Goal: Transaction & Acquisition: Purchase product/service

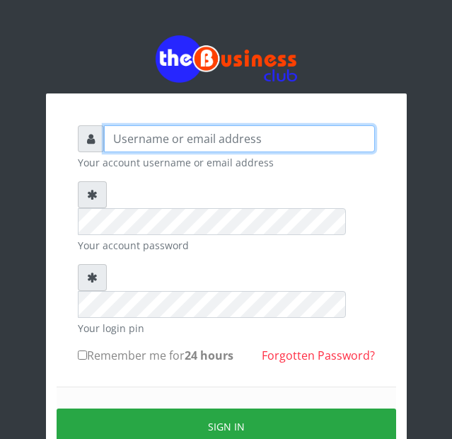
type input "Busybrain2"
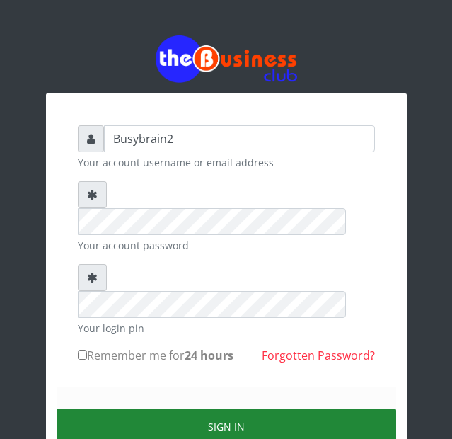
click at [353, 408] on button "Sign in" at bounding box center [227, 426] width 340 height 36
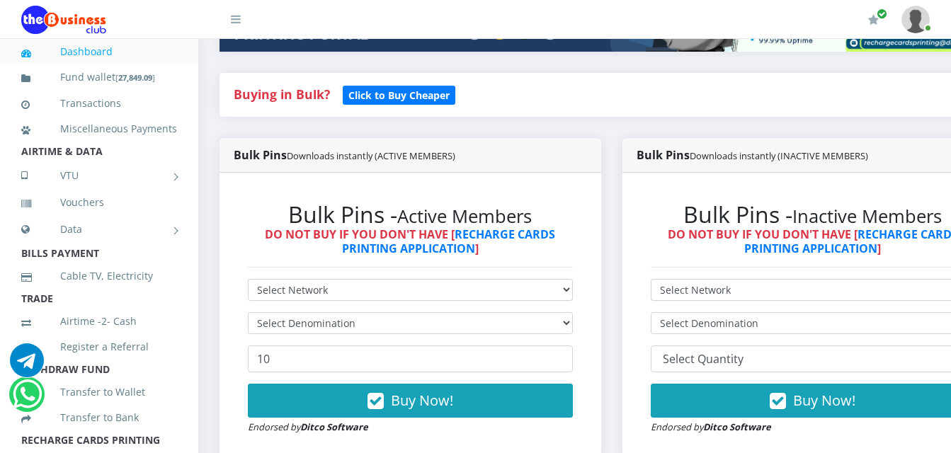
scroll to position [354, 0]
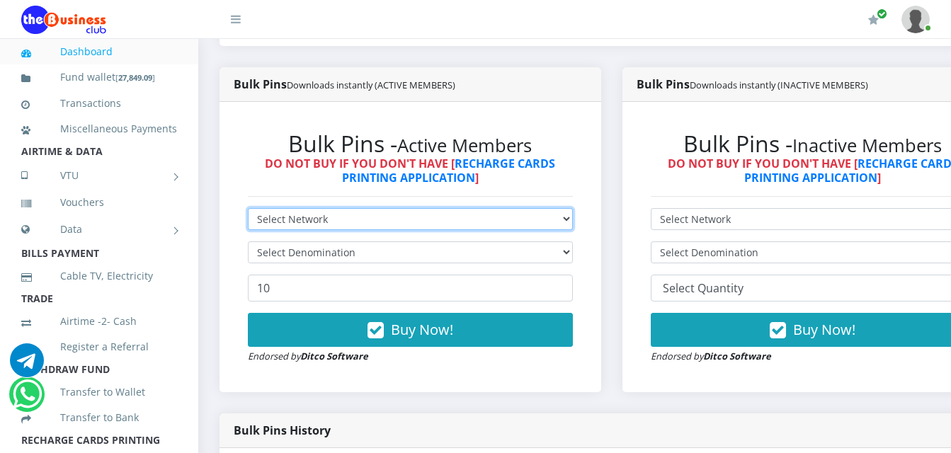
click at [382, 208] on select "Select Network MTN Globacom 9Mobile Airtel" at bounding box center [410, 219] width 325 height 22
select select "MTN"
click at [248, 208] on select "Select Network MTN Globacom 9Mobile Airtel" at bounding box center [410, 219] width 325 height 22
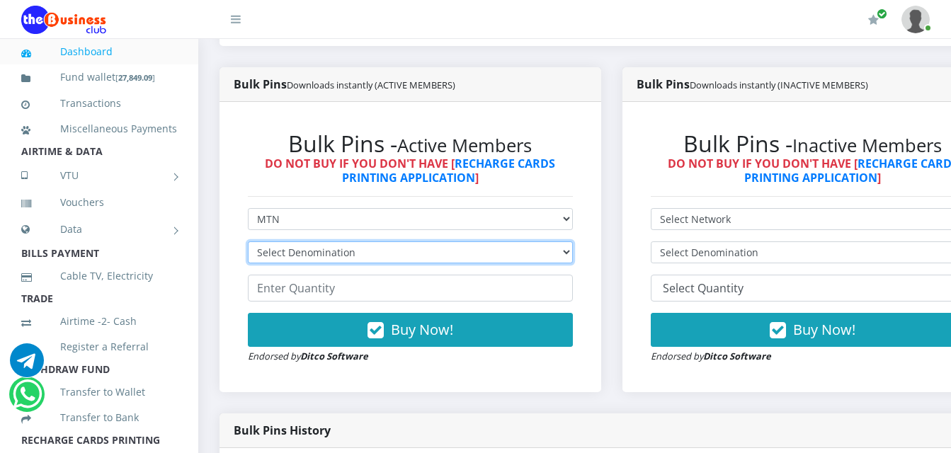
click at [367, 241] on select "Select Denomination" at bounding box center [410, 252] width 325 height 22
select select "193.98-200"
click at [248, 241] on select "Select Denomination MTN NGN100 - ₦96.99 MTN NGN200 - ₦193.98 MTN NGN400 - ₦387.…" at bounding box center [410, 252] width 325 height 22
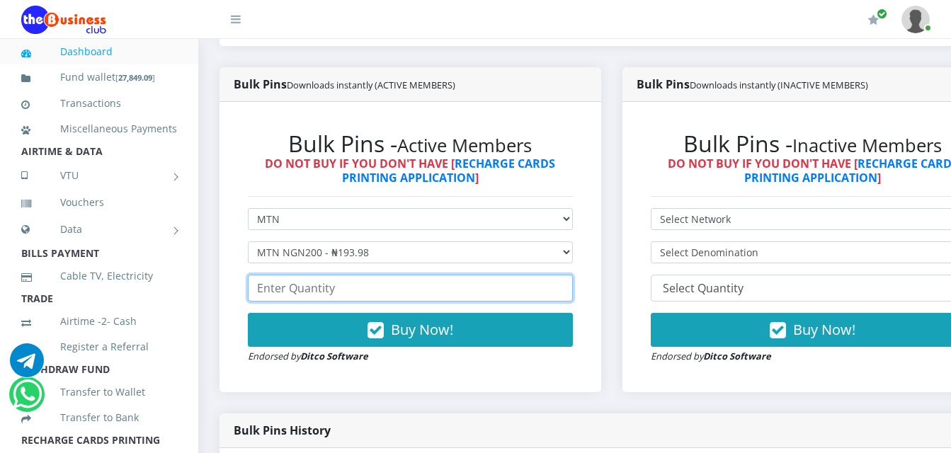
click at [334, 275] on input "number" at bounding box center [410, 288] width 325 height 27
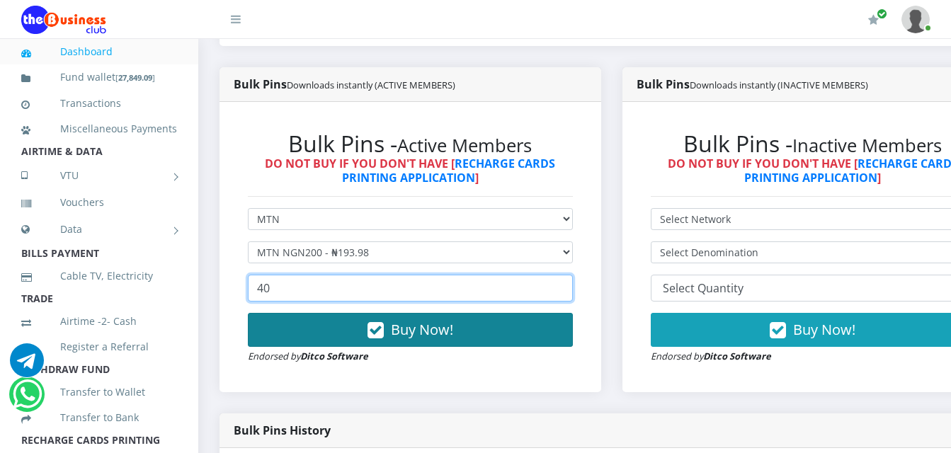
type input "40"
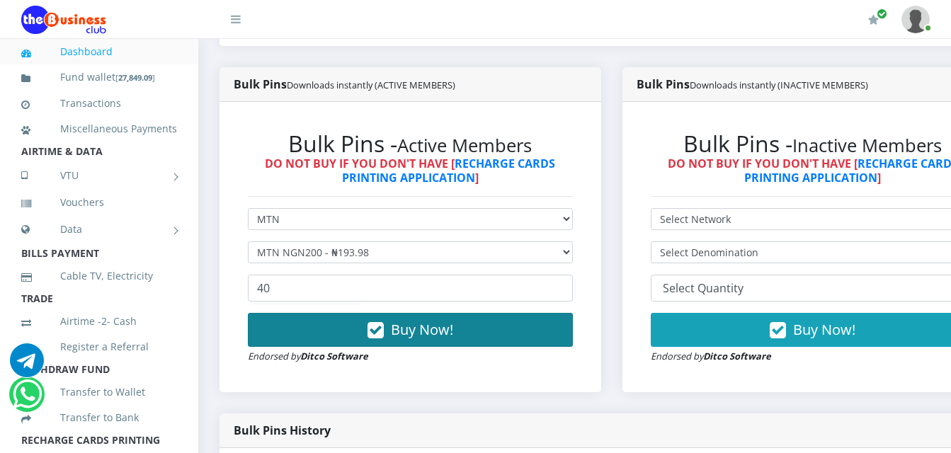
click at [450, 320] on span "Buy Now!" at bounding box center [422, 329] width 62 height 19
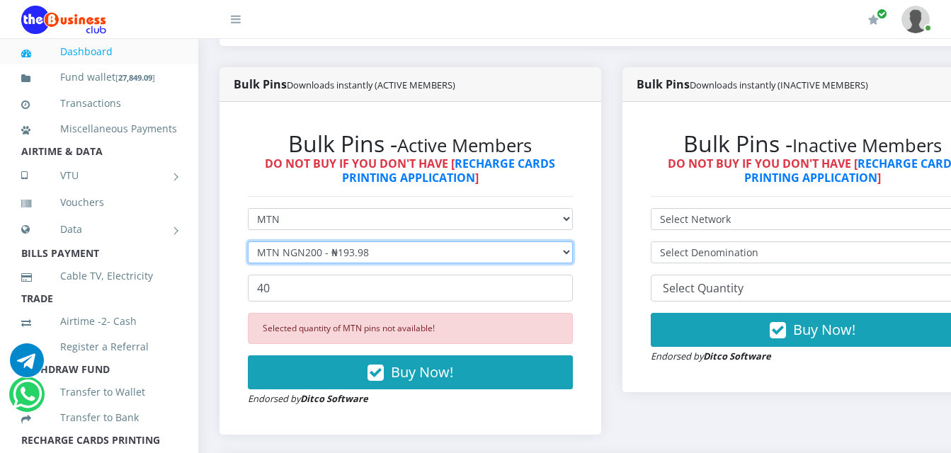
click at [533, 242] on select "Select Denomination MTN NGN100 - ₦96.99 MTN NGN200 - ₦193.98 MTN NGN400 - ₦387.…" at bounding box center [410, 252] width 325 height 22
select select "96.99-100"
click at [248, 241] on select "Select Denomination MTN NGN100 - ₦96.99 MTN NGN200 - ₦193.98 MTN NGN400 - ₦387.…" at bounding box center [410, 252] width 325 height 22
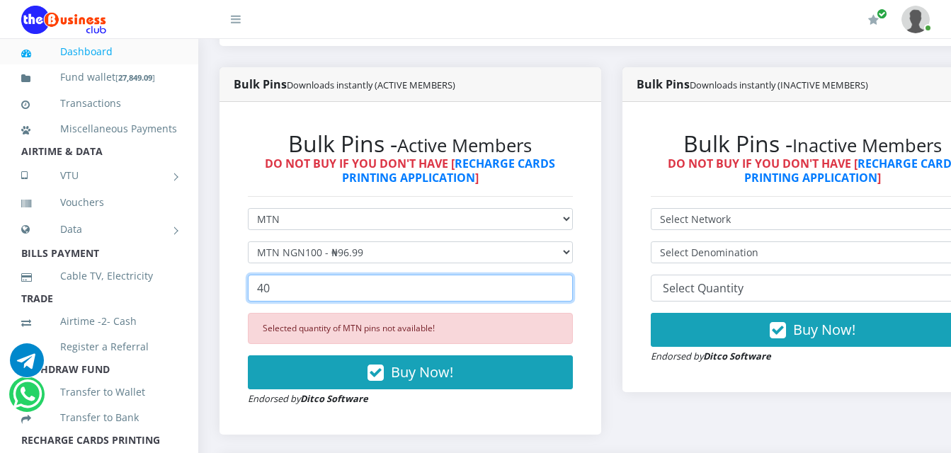
click at [488, 280] on input "40" at bounding box center [410, 288] width 325 height 27
type input "4"
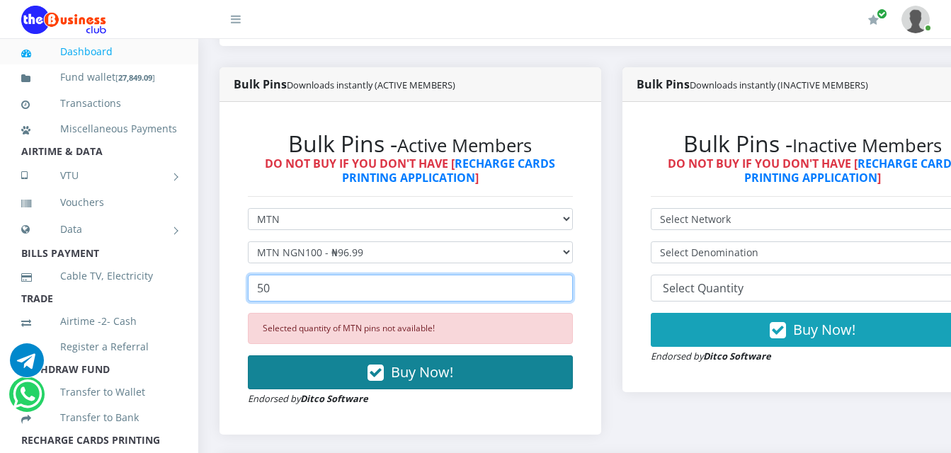
type input "50"
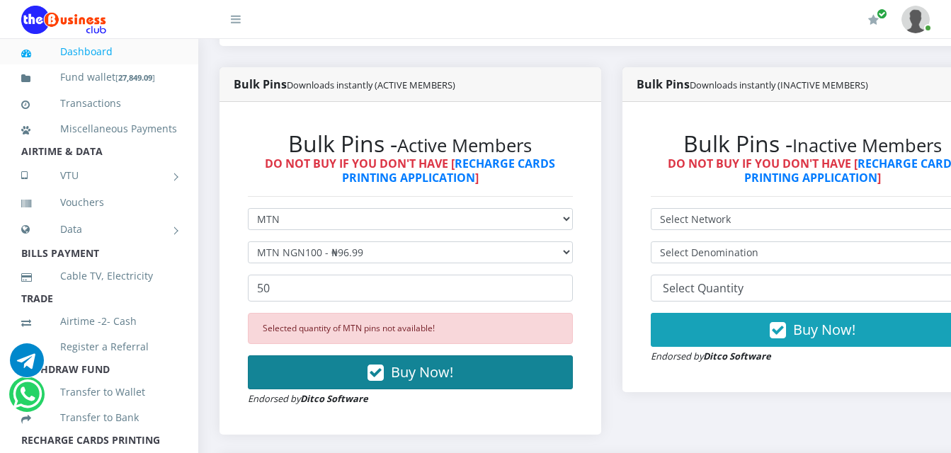
click at [420, 366] on span "Buy Now!" at bounding box center [422, 371] width 62 height 19
click at [357, 355] on button "Buy Now!" at bounding box center [410, 372] width 325 height 34
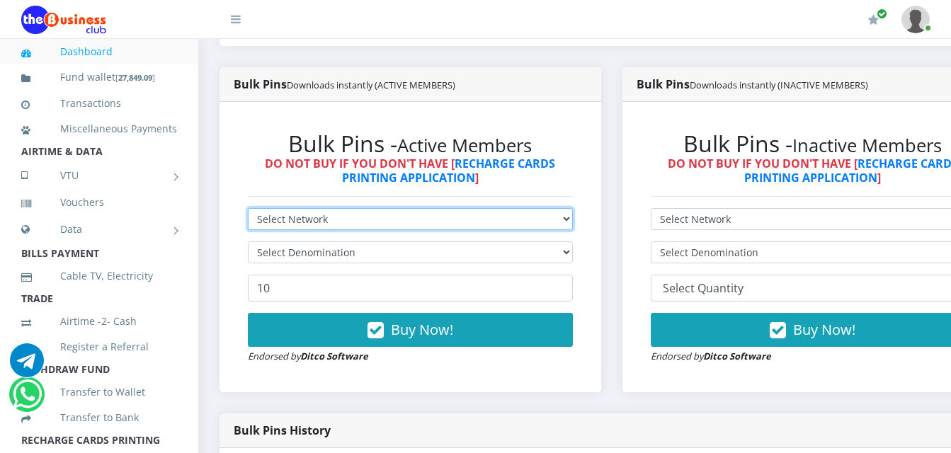
click at [348, 208] on select "Select Network MTN Globacom 9Mobile Airtel" at bounding box center [410, 219] width 325 height 22
select select "MTN"
click at [248, 208] on select "Select Network MTN Globacom 9Mobile Airtel" at bounding box center [410, 219] width 325 height 22
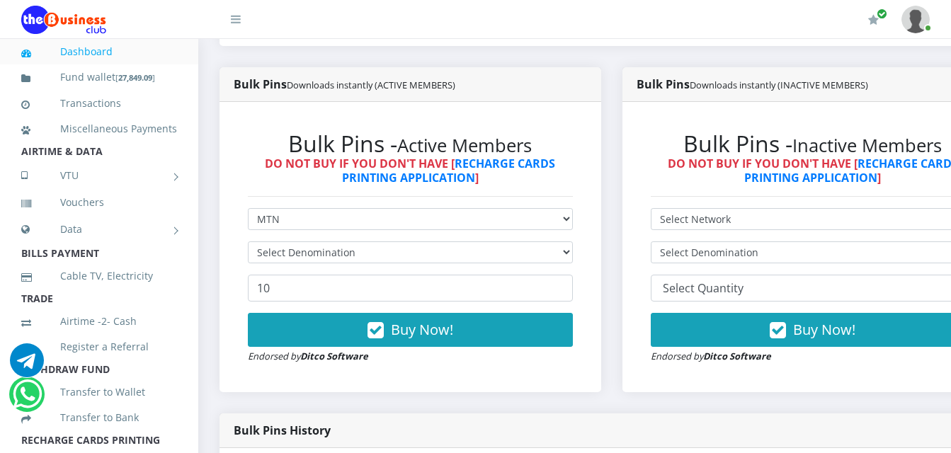
click at [278, 225] on form "Select Network MTN Globacom 9Mobile Airtel Select Denomination 10 Buy Now! Endo…" at bounding box center [410, 286] width 325 height 156
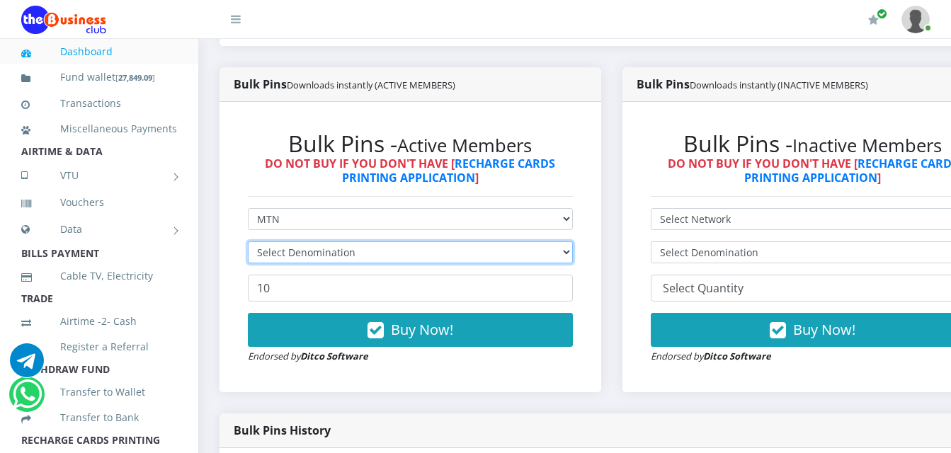
click at [278, 241] on select "Select Denomination" at bounding box center [410, 252] width 325 height 22
click at [282, 241] on select "Select Denomination" at bounding box center [410, 252] width 325 height 22
click at [283, 241] on select "Select Denomination" at bounding box center [410, 252] width 325 height 22
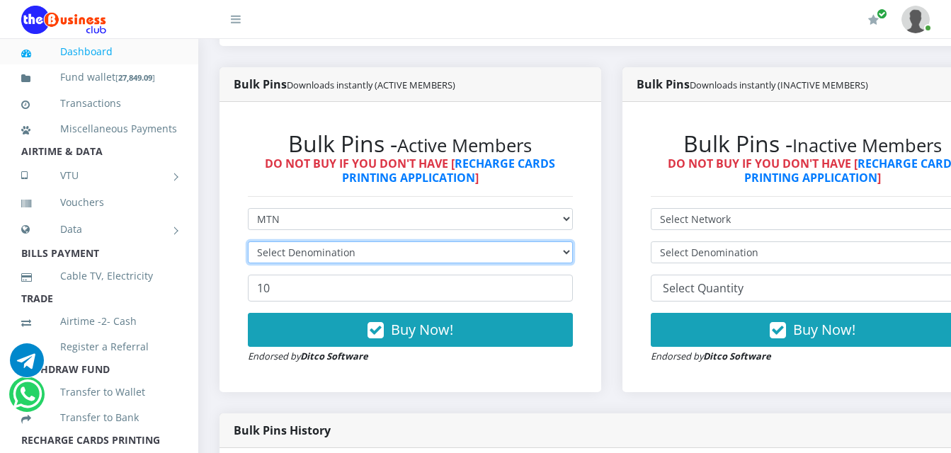
click at [283, 244] on select "Select Denomination" at bounding box center [410, 252] width 325 height 22
click at [282, 241] on select "Select Denomination" at bounding box center [410, 252] width 325 height 22
click at [283, 241] on select "Select Denomination" at bounding box center [410, 252] width 325 height 22
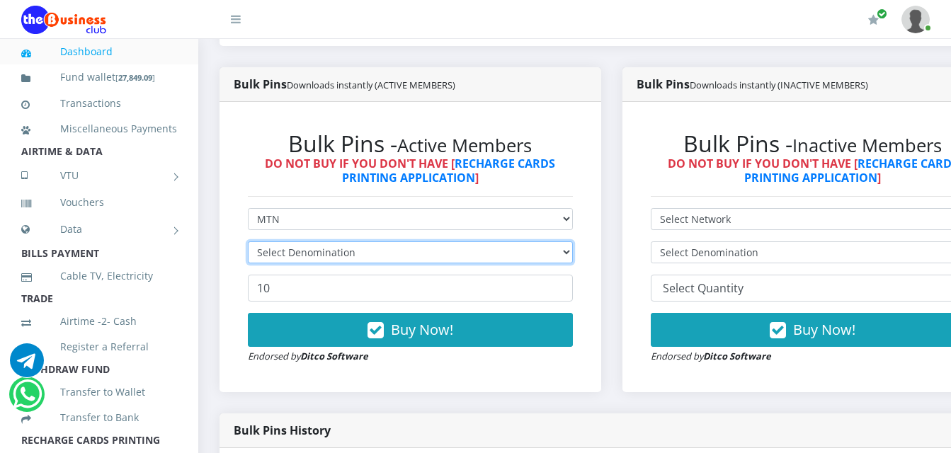
click at [285, 241] on select "Select Denomination" at bounding box center [410, 252] width 325 height 22
drag, startPoint x: 285, startPoint y: 241, endPoint x: 275, endPoint y: 239, distance: 9.4
click at [285, 241] on select "Select Denomination" at bounding box center [410, 252] width 325 height 22
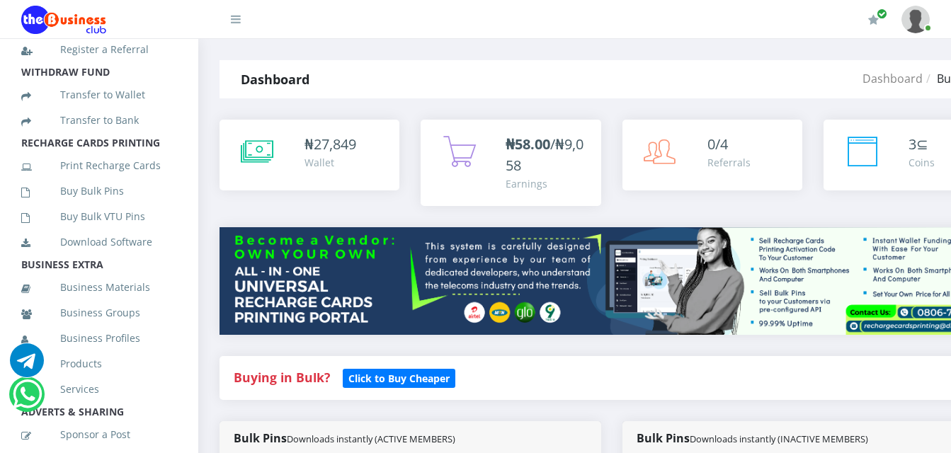
scroll to position [306, 0]
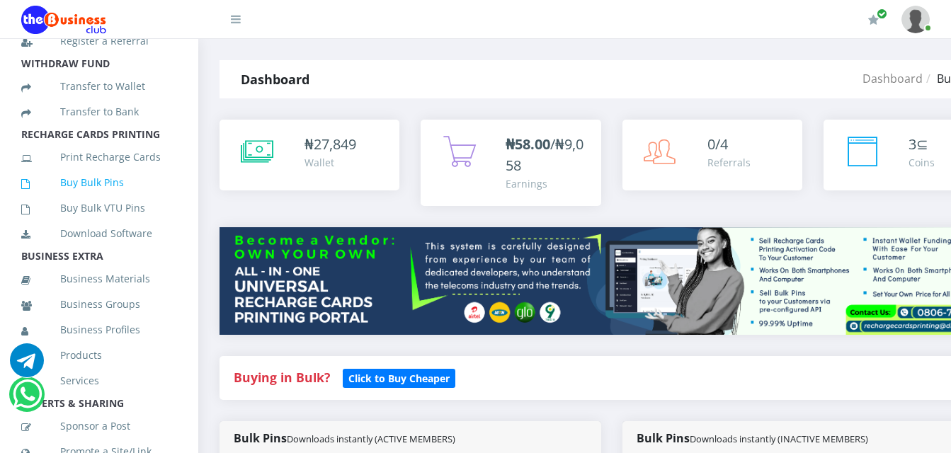
click at [96, 197] on link "Buy Bulk Pins" at bounding box center [99, 182] width 156 height 33
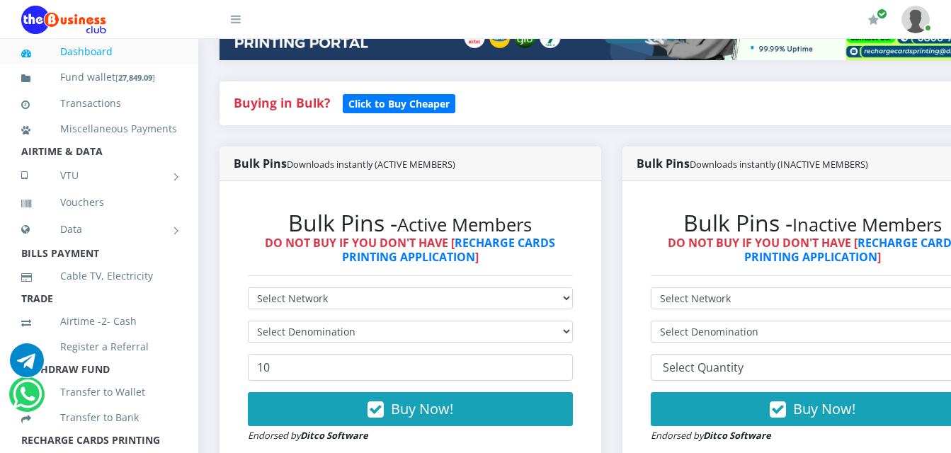
scroll to position [283, 0]
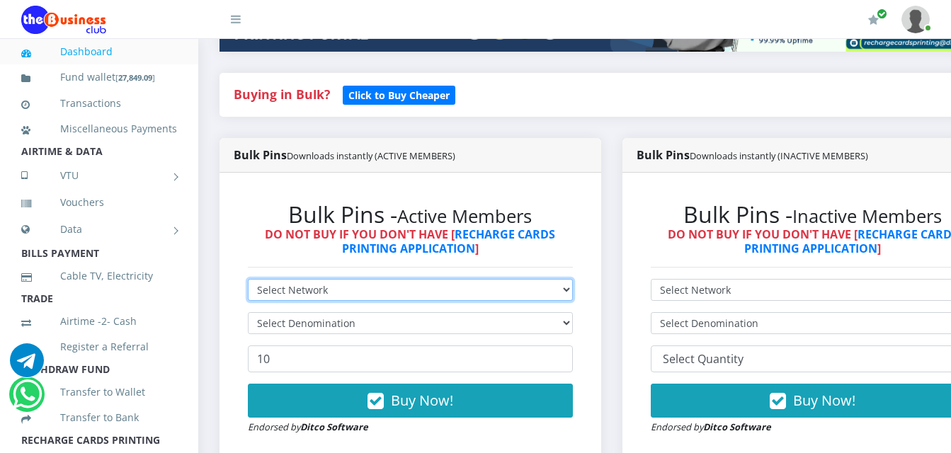
click at [375, 279] on select "Select Network MTN Globacom 9Mobile Airtel" at bounding box center [410, 290] width 325 height 22
select select "MTN"
click at [248, 279] on select "Select Network MTN Globacom 9Mobile Airtel" at bounding box center [410, 290] width 325 height 22
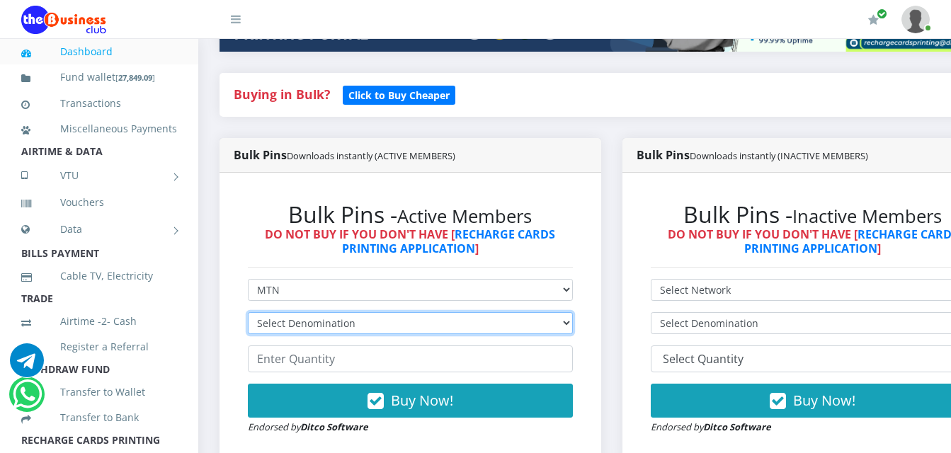
click at [368, 312] on select "Select Denomination MTN NGN100 - ₦96.99 MTN NGN200 - ₦193.98 MTN NGN400 - ₦387.…" at bounding box center [410, 323] width 325 height 22
select select "96.99-100"
click at [248, 312] on select "Select Denomination MTN NGN100 - ₦96.99 MTN NGN200 - ₦193.98 MTN NGN400 - ₦387.…" at bounding box center [410, 323] width 325 height 22
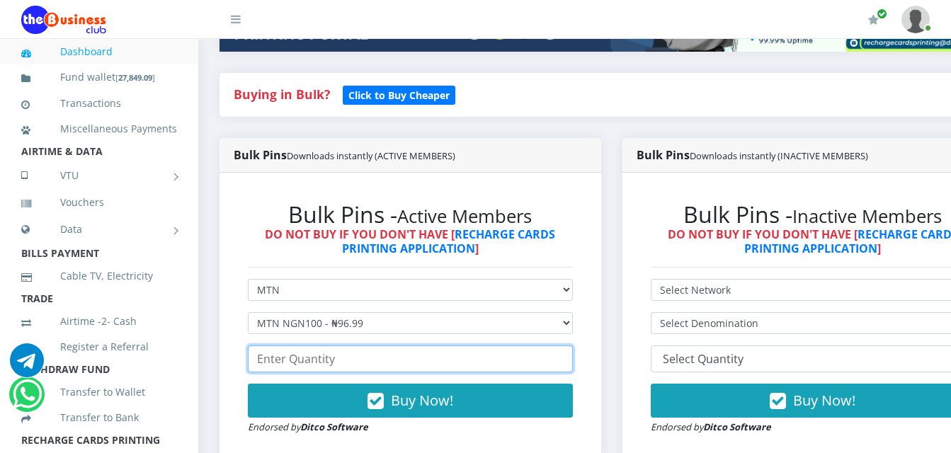
click at [359, 345] on input "number" at bounding box center [410, 358] width 325 height 27
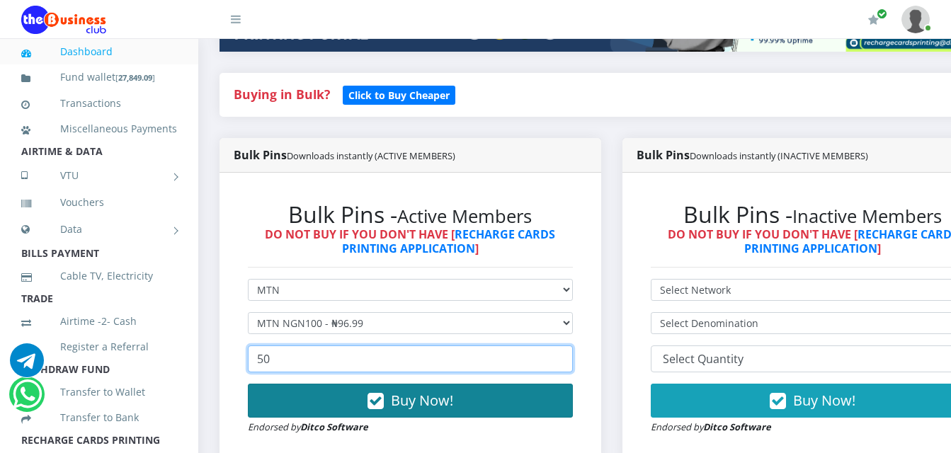
type input "50"
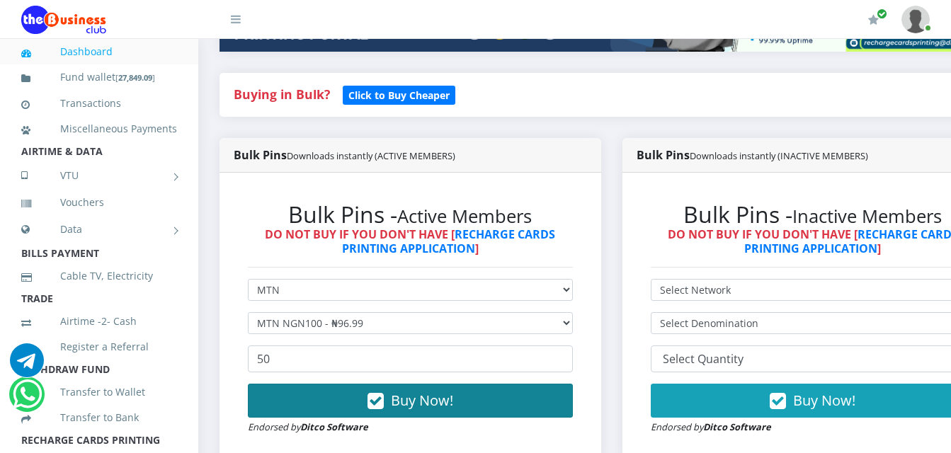
click at [357, 393] on button "Buy Now!" at bounding box center [410, 401] width 325 height 34
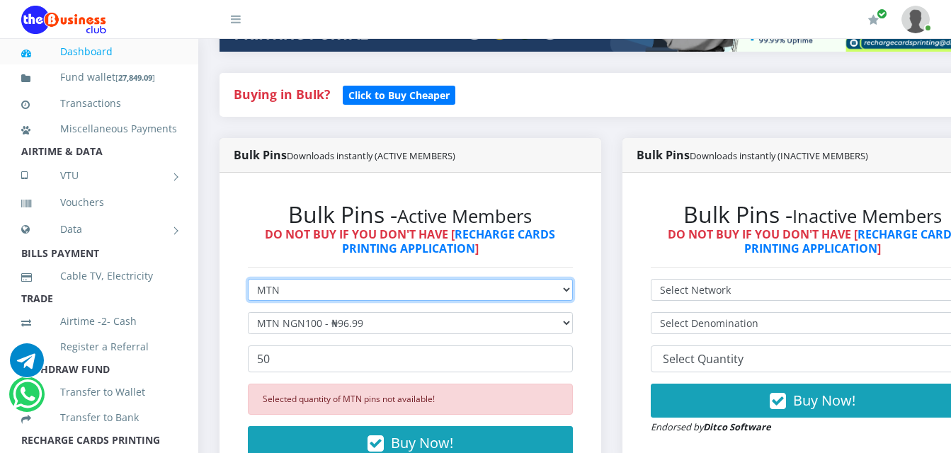
click at [445, 279] on select "Select Network MTN Globacom 9Mobile Airtel" at bounding box center [410, 290] width 325 height 22
click at [248, 279] on select "Select Network MTN Globacom 9Mobile Airtel" at bounding box center [410, 290] width 325 height 22
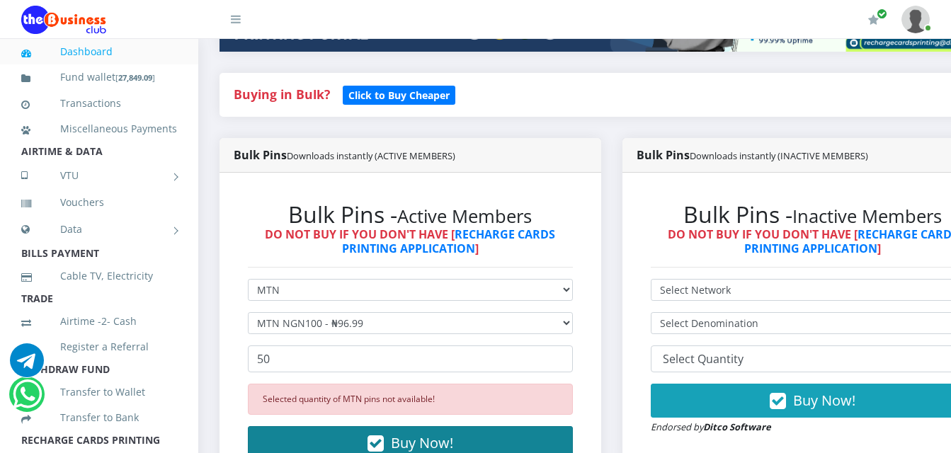
click at [313, 426] on button "Buy Now!" at bounding box center [410, 443] width 325 height 34
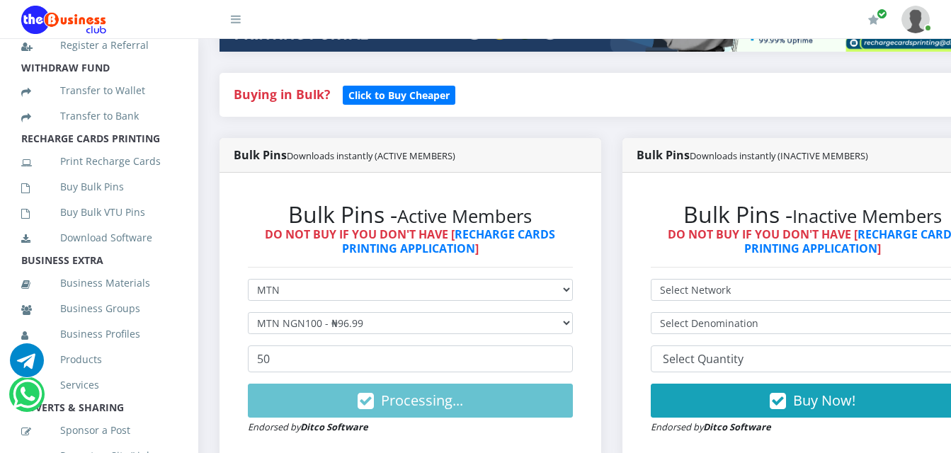
scroll to position [320, 0]
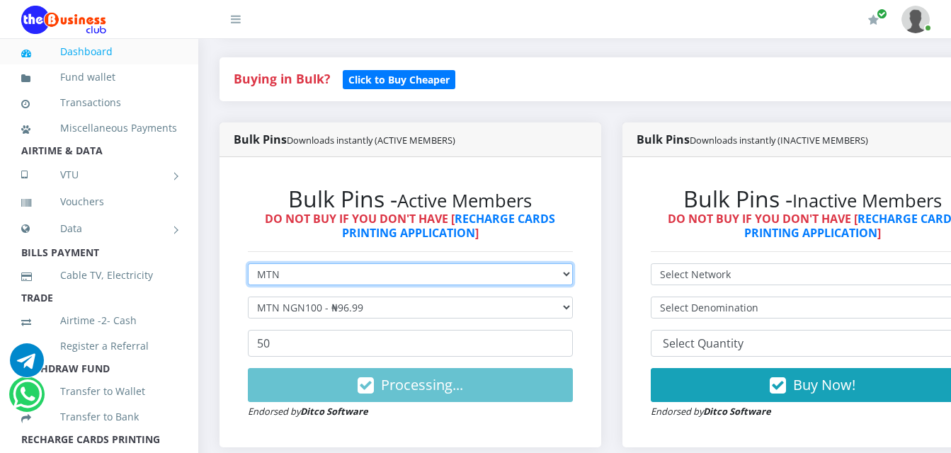
click at [528, 279] on select "Select Network MTN Globacom 9Mobile Airtel" at bounding box center [410, 274] width 325 height 22
select select "Airtel"
click at [248, 266] on select "Select Network MTN Globacom 9Mobile Airtel" at bounding box center [410, 274] width 325 height 22
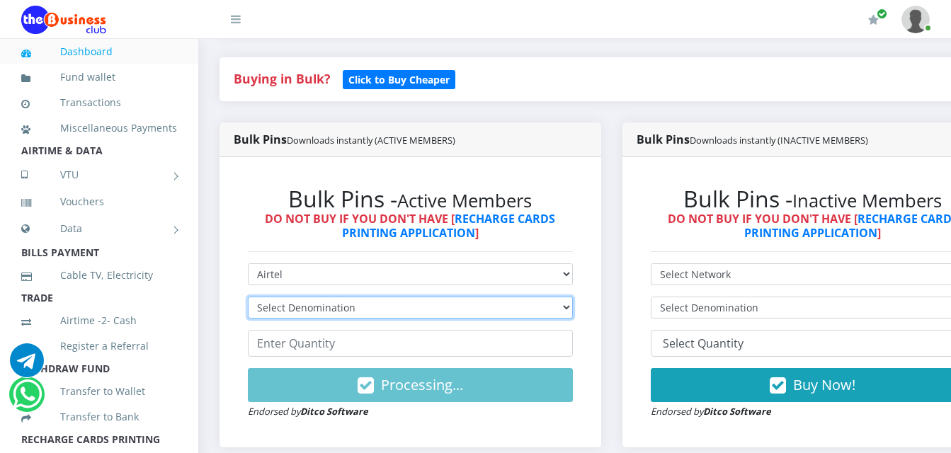
click at [505, 306] on select "Select Denomination Airtel NGN100 - ₦96.38 Airtel NGN200 - ₦192.76 Airtel NGN50…" at bounding box center [410, 308] width 325 height 22
select select "192.76-200"
click at [248, 299] on select "Select Denomination Airtel NGN100 - ₦96.38 Airtel NGN200 - ₦192.76 Airtel NGN50…" at bounding box center [410, 308] width 325 height 22
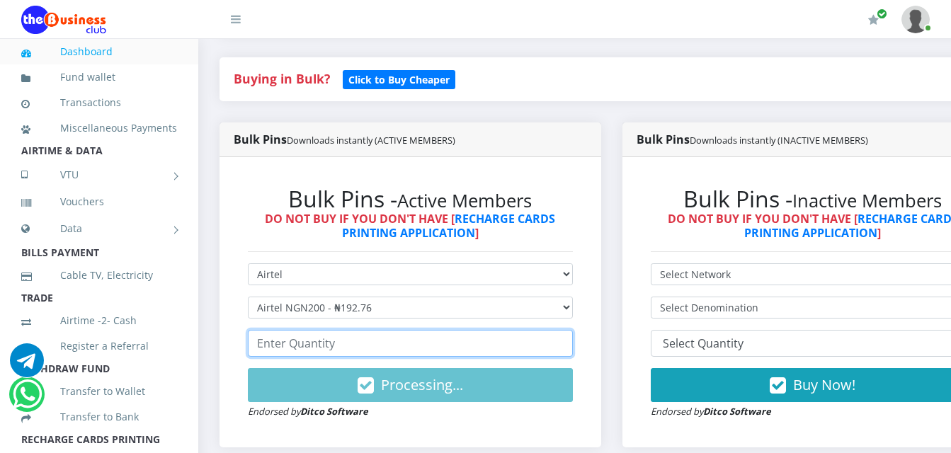
click at [473, 350] on input "number" at bounding box center [410, 343] width 325 height 27
type input "2"
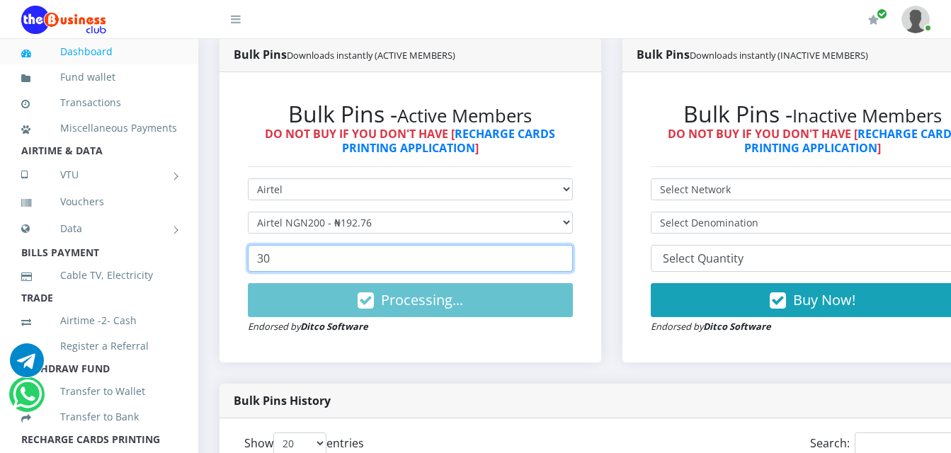
scroll to position [283, 0]
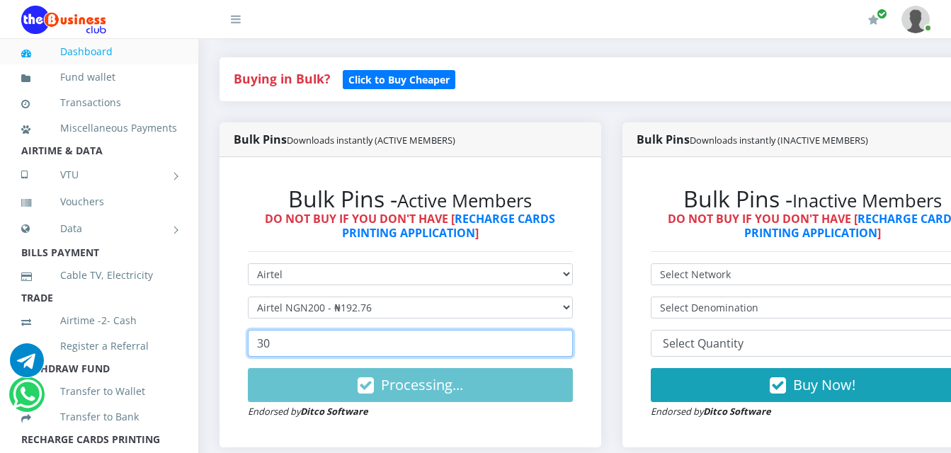
type input "30"
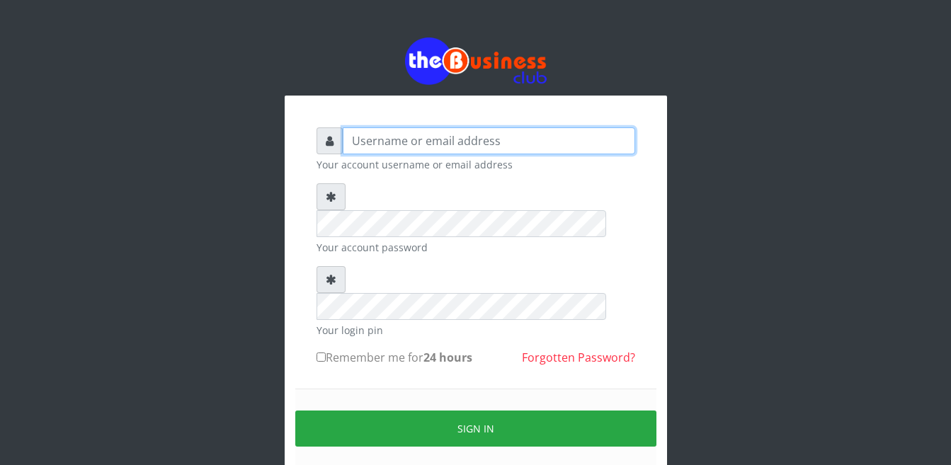
type input "Busybrain2"
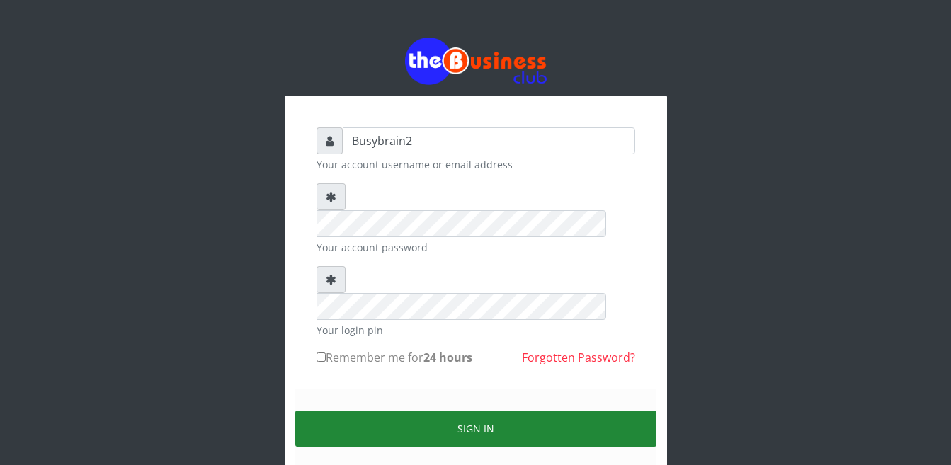
click at [454, 411] on button "Sign in" at bounding box center [475, 429] width 361 height 36
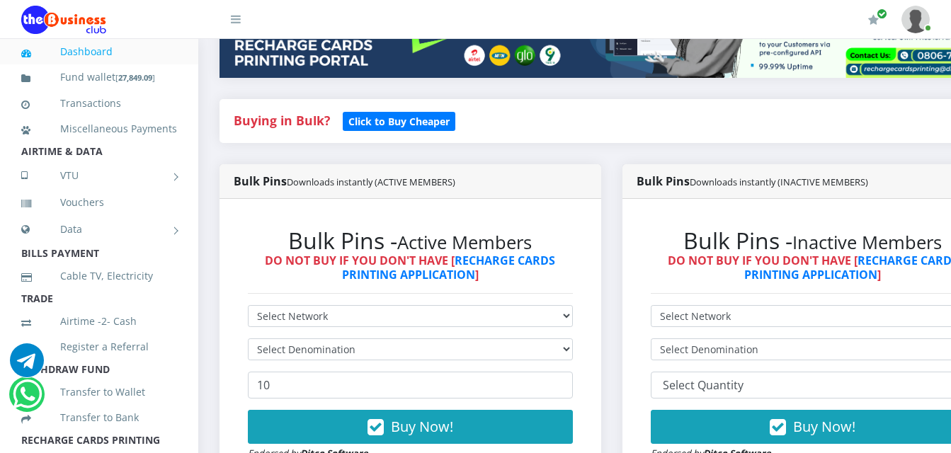
scroll to position [283, 0]
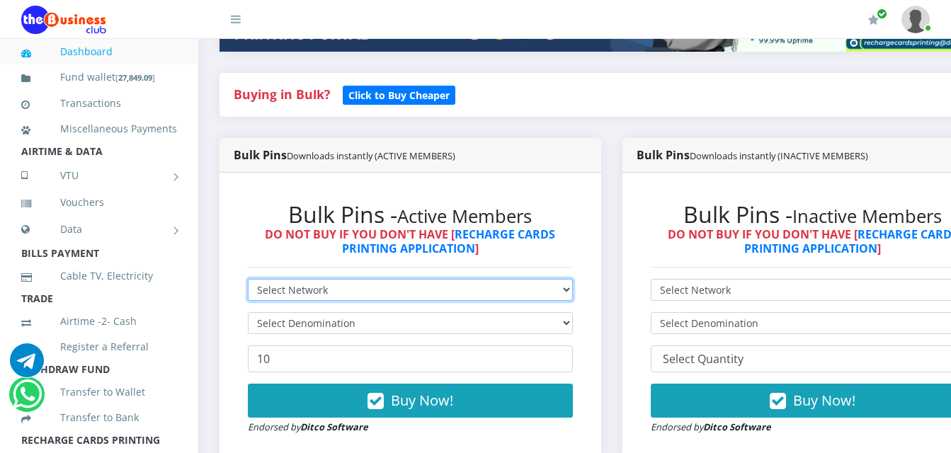
click at [299, 280] on select "Select Network MTN Globacom 9Mobile Airtel" at bounding box center [410, 290] width 325 height 22
select select "Airtel"
click at [248, 279] on select "Select Network MTN Globacom 9Mobile Airtel" at bounding box center [410, 290] width 325 height 22
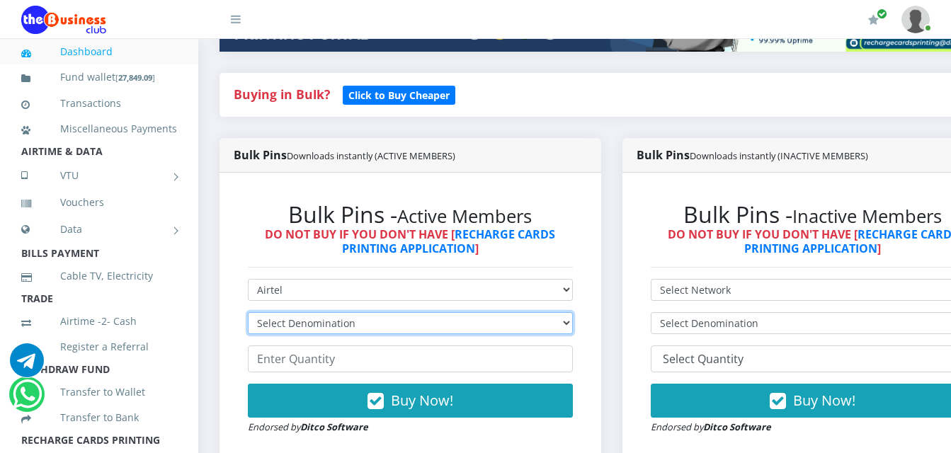
click at [288, 314] on select "Select Denomination Airtel NGN100 - ₦96.38 Airtel NGN200 - ₦192.76 Airtel NGN50…" at bounding box center [410, 323] width 325 height 22
select select "192.76-200"
click at [248, 312] on select "Select Denomination Airtel NGN100 - ₦96.38 Airtel NGN200 - ₦192.76 Airtel NGN50…" at bounding box center [410, 323] width 325 height 22
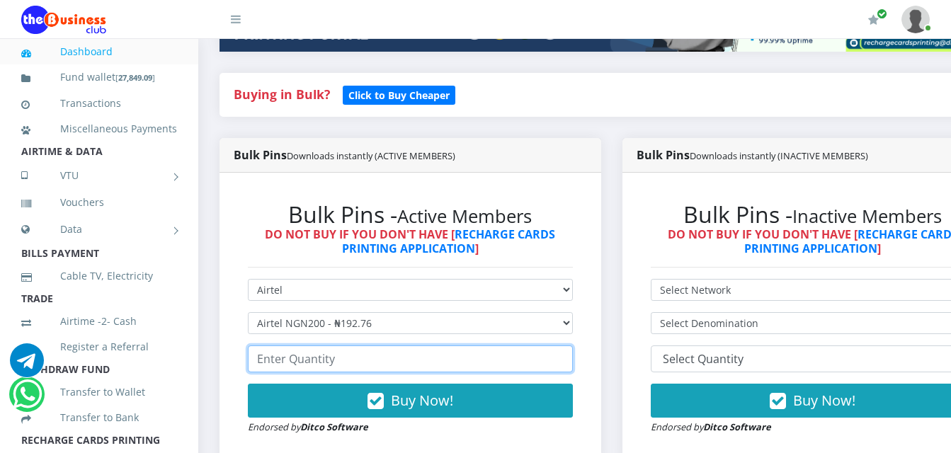
click at [300, 350] on input "number" at bounding box center [410, 358] width 325 height 27
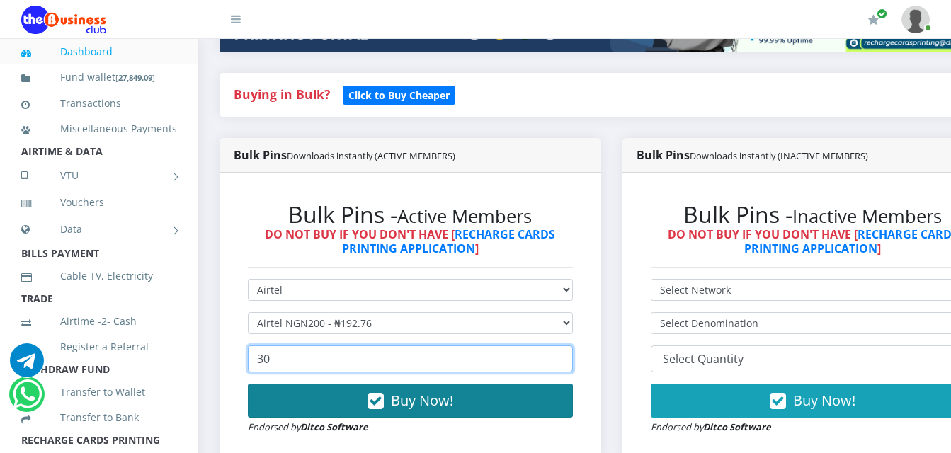
type input "30"
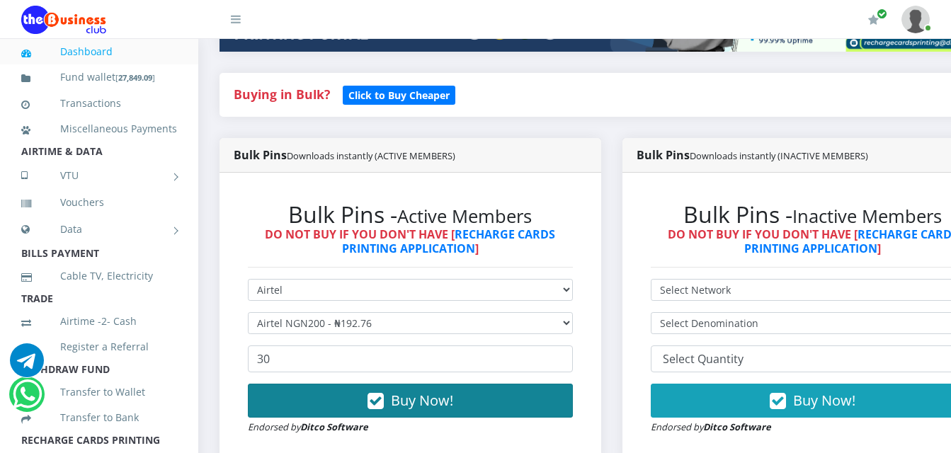
click at [401, 391] on span "Buy Now!" at bounding box center [422, 400] width 62 height 19
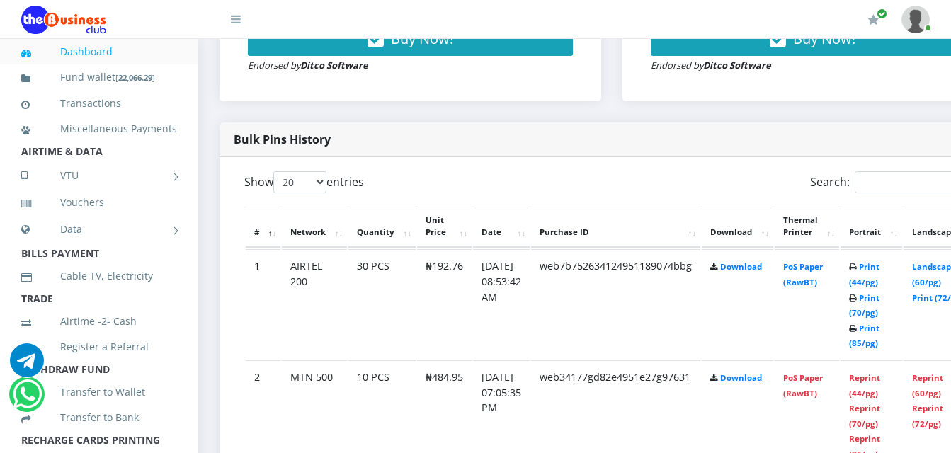
scroll to position [670, 0]
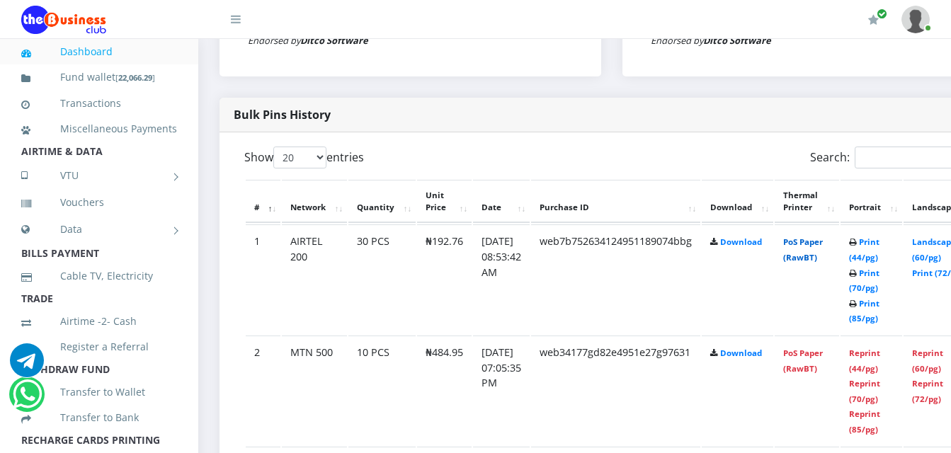
click at [809, 236] on link "PoS Paper (RawBT)" at bounding box center [803, 249] width 40 height 26
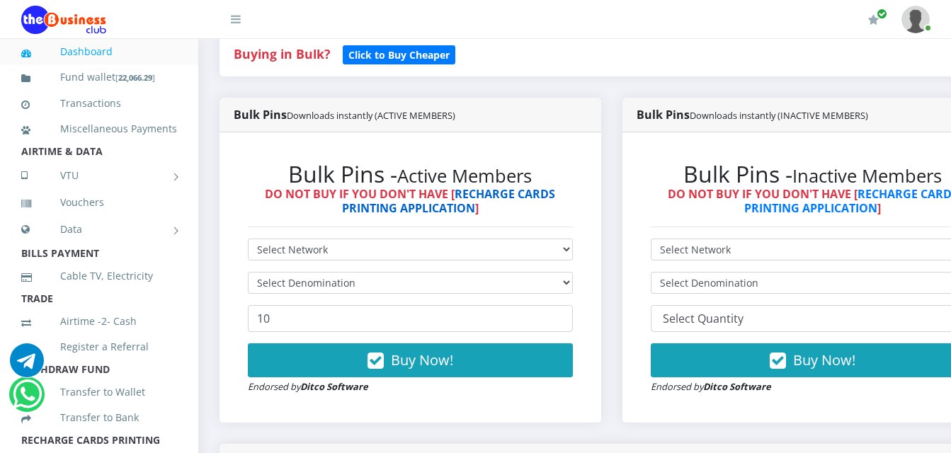
scroll to position [316, 0]
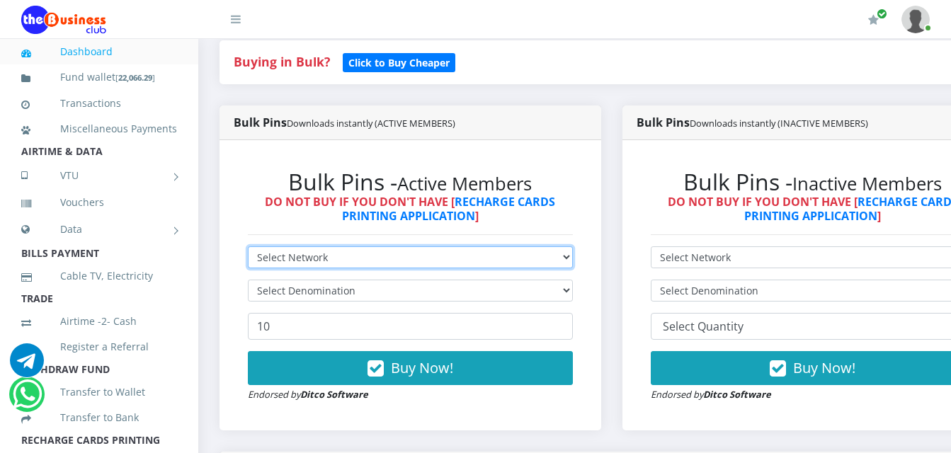
click at [530, 246] on select "Select Network MTN Globacom 9Mobile Airtel" at bounding box center [410, 257] width 325 height 22
select select "MTN"
click at [248, 246] on select "Select Network MTN Globacom 9Mobile Airtel" at bounding box center [410, 257] width 325 height 22
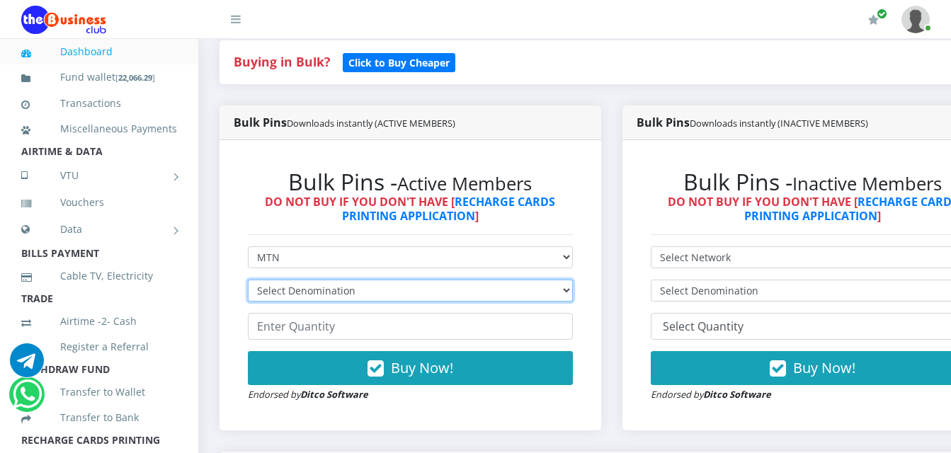
click at [524, 280] on select "Select Denomination MTN NGN100 - ₦96.99 MTN NGN200 - ₦193.98 MTN NGN400 - ₦387.…" at bounding box center [410, 291] width 325 height 22
select select "96.99-100"
click at [248, 280] on select "Select Denomination MTN NGN100 - ₦96.99 MTN NGN200 - ₦193.98 MTN NGN400 - ₦387.…" at bounding box center [410, 291] width 325 height 22
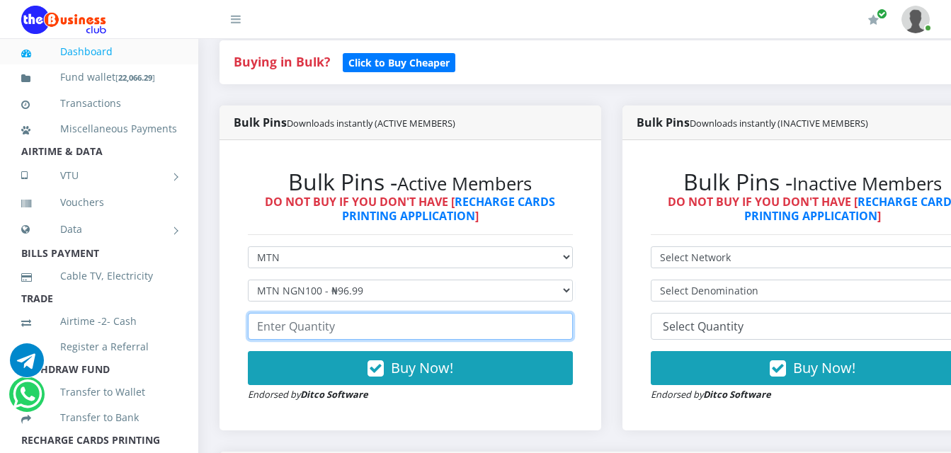
click at [517, 313] on input "number" at bounding box center [410, 326] width 325 height 27
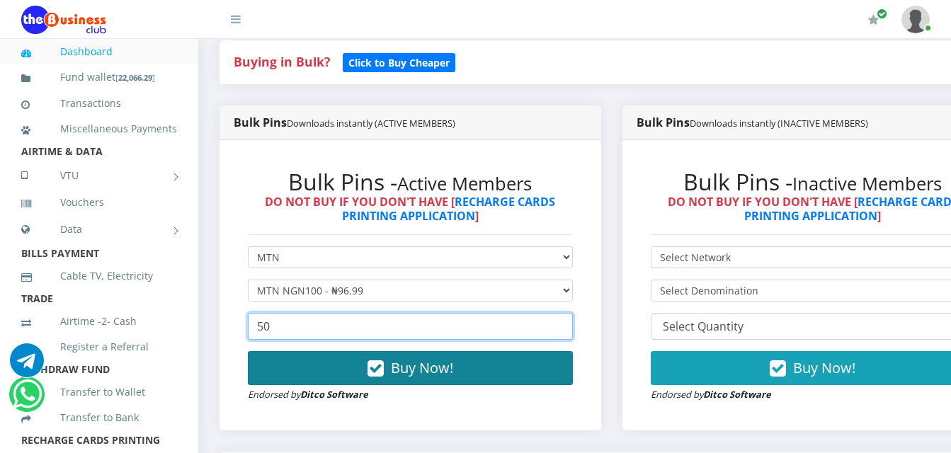
type input "50"
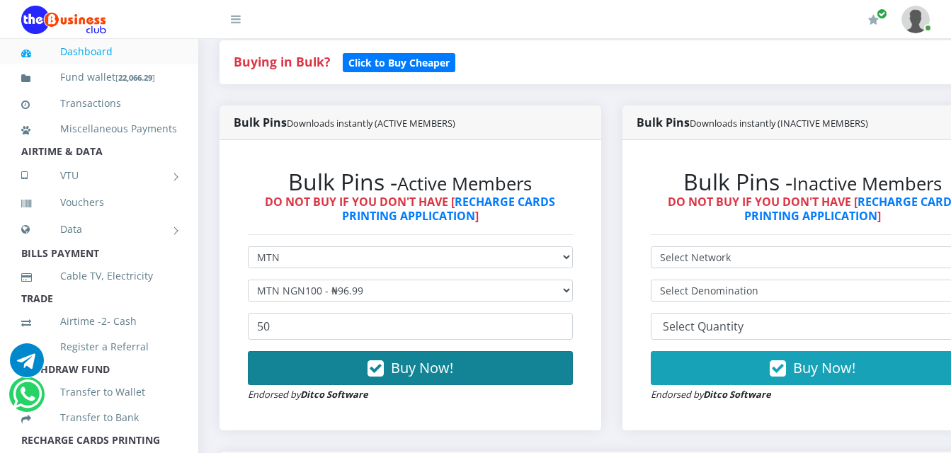
click at [466, 357] on button "Buy Now!" at bounding box center [410, 368] width 325 height 34
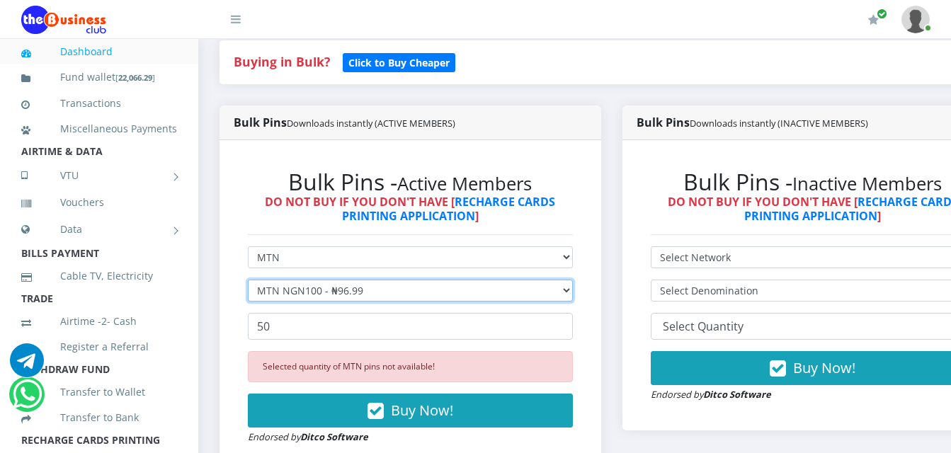
click at [538, 280] on select "Select Denomination MTN NGN100 - ₦96.99 MTN NGN200 - ₦193.98 MTN NGN400 - ₦387.…" at bounding box center [410, 291] width 325 height 22
select select "193.98-200"
click at [248, 280] on select "Select Denomination MTN NGN100 - ₦96.99 MTN NGN200 - ₦193.98 MTN NGN400 - ₦387.…" at bounding box center [410, 291] width 325 height 22
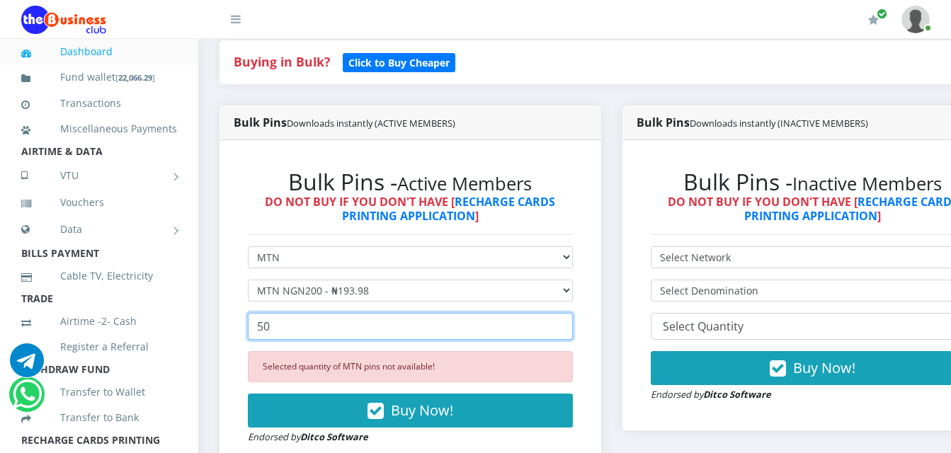
click at [524, 322] on input "50" at bounding box center [410, 326] width 325 height 27
type input "5"
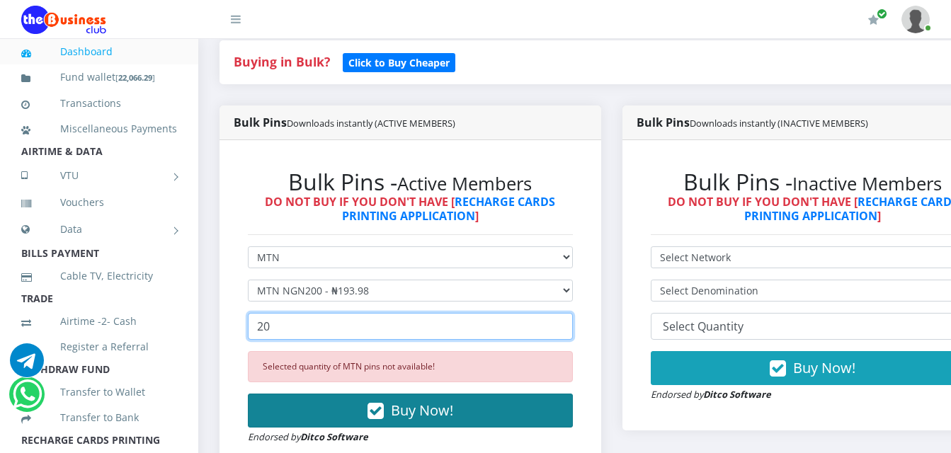
type input "20"
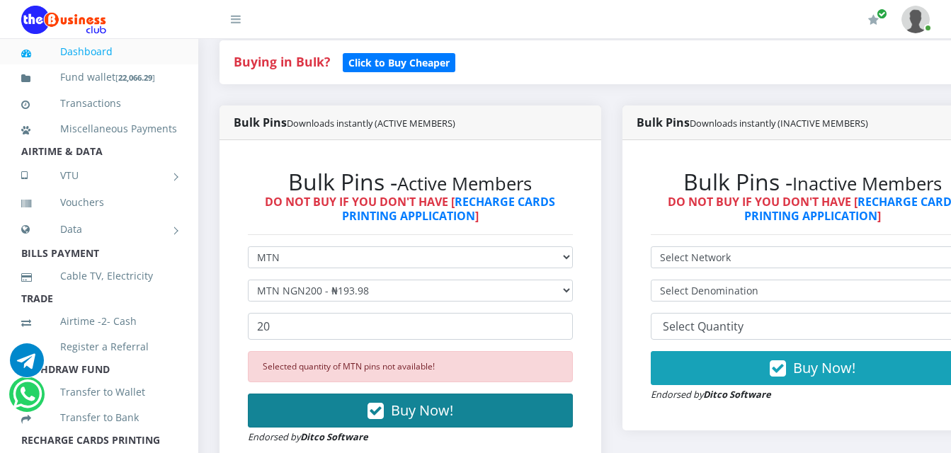
click at [494, 394] on button "Buy Now!" at bounding box center [410, 411] width 325 height 34
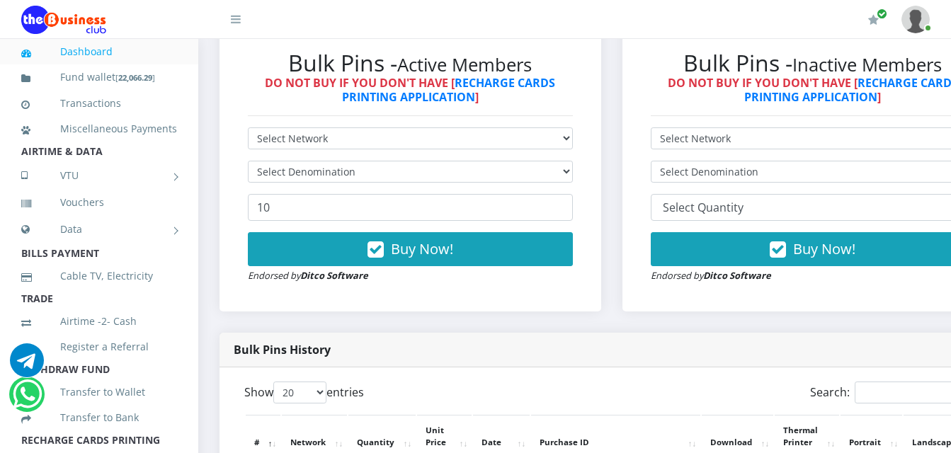
scroll to position [354, 0]
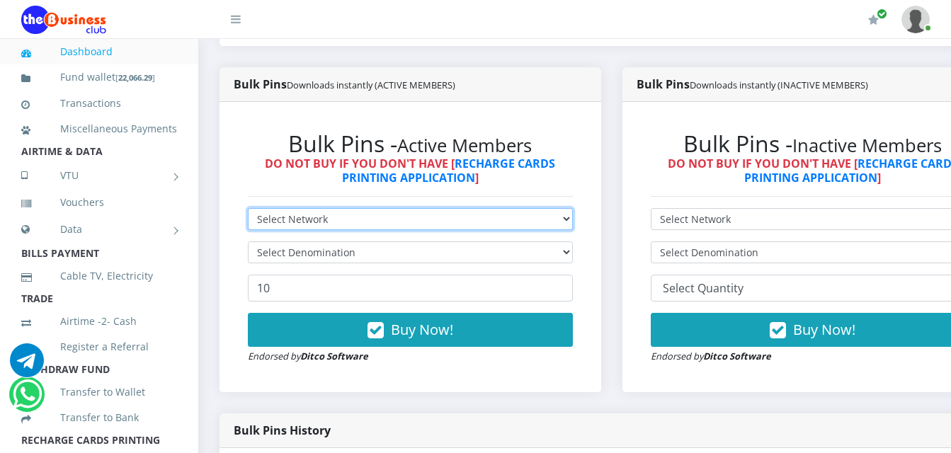
click at [404, 208] on select "Select Network MTN Globacom 9Mobile Airtel" at bounding box center [410, 219] width 325 height 22
select select "MTN"
click at [248, 208] on select "Select Network MTN Globacom 9Mobile Airtel" at bounding box center [410, 219] width 325 height 22
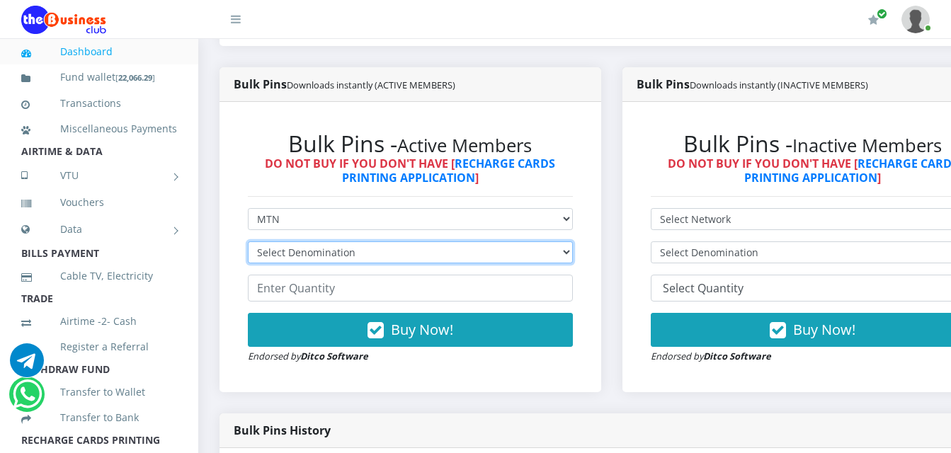
click at [402, 241] on select "Select Denomination MTN NGN100 - ₦96.99 MTN NGN200 - ₦193.98 MTN NGN400 - ₦387.…" at bounding box center [410, 252] width 325 height 22
select select "96.99-100"
click at [248, 241] on select "Select Denomination MTN NGN100 - ₦96.99 MTN NGN200 - ₦193.98 MTN NGN400 - ₦387.…" at bounding box center [410, 252] width 325 height 22
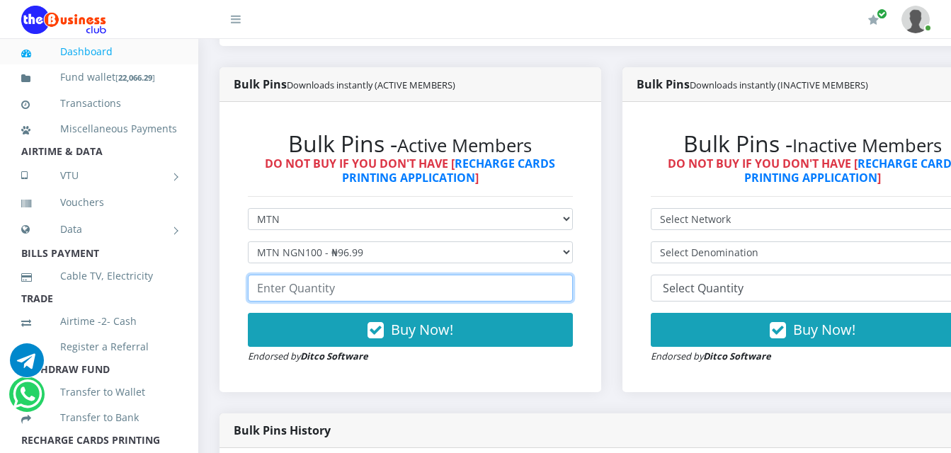
click at [383, 275] on input "number" at bounding box center [410, 288] width 325 height 27
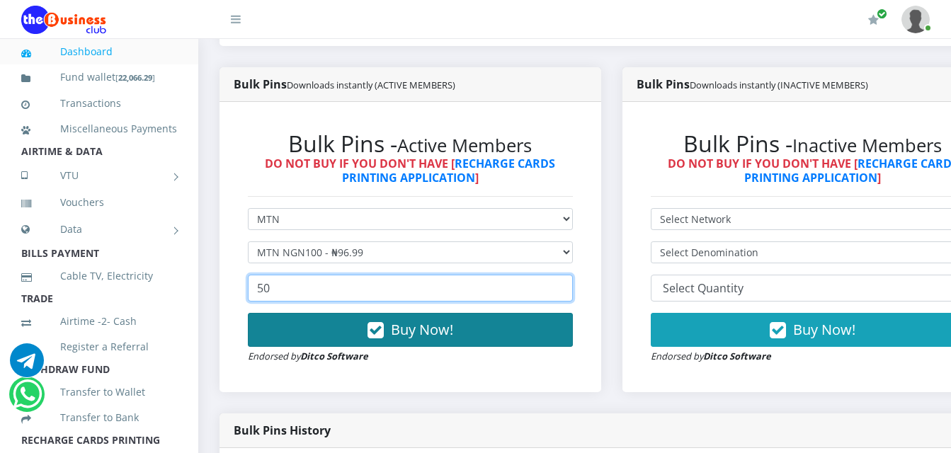
type input "50"
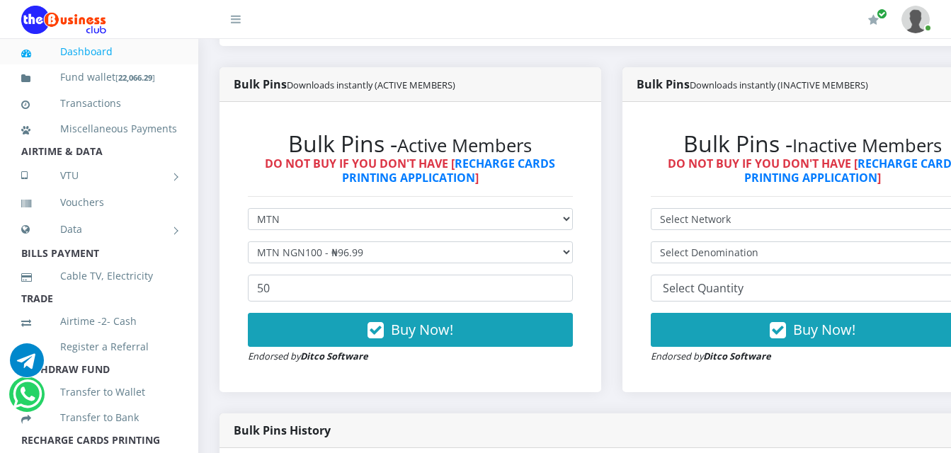
drag, startPoint x: 413, startPoint y: 302, endPoint x: 405, endPoint y: 292, distance: 13.2
click at [406, 294] on form "Select Network MTN Globacom 9Mobile Airtel Select Denomination MTN NGN100 - ₦96…" at bounding box center [410, 286] width 325 height 156
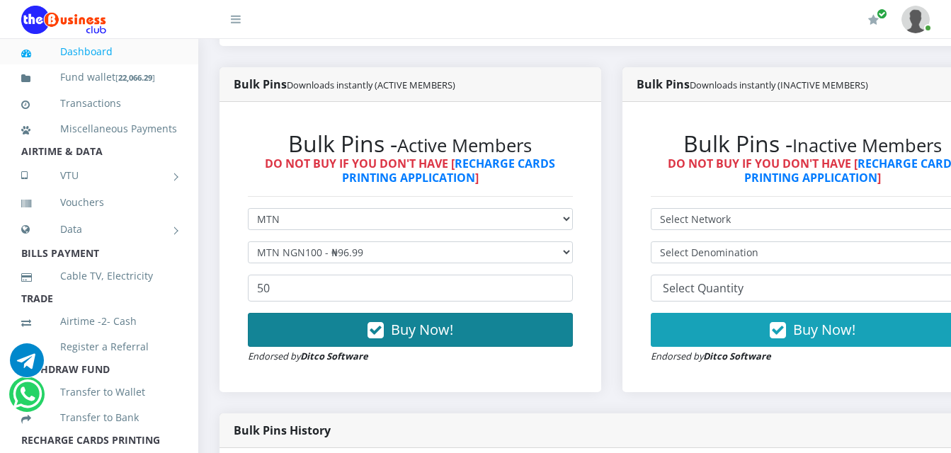
click at [396, 320] on span "Buy Now!" at bounding box center [422, 329] width 62 height 19
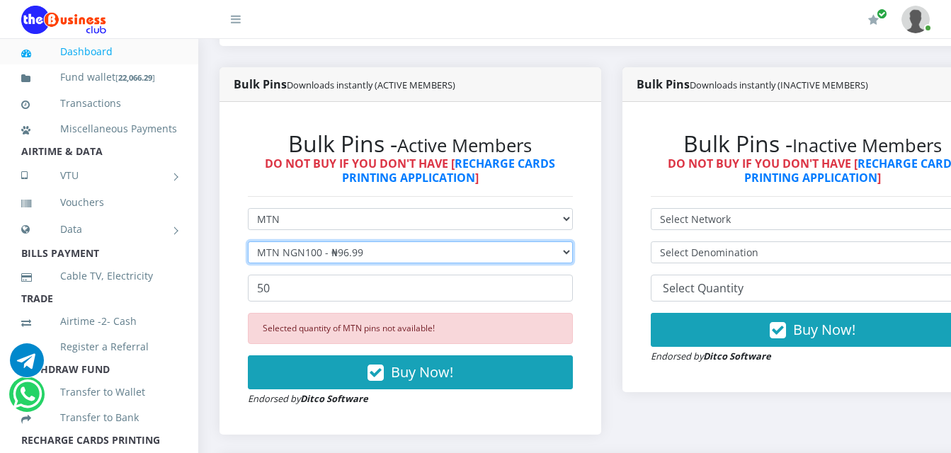
click at [498, 241] on select "Select Denomination MTN NGN100 - ₦96.99 MTN NGN200 - ₦193.98 MTN NGN400 - ₦387.…" at bounding box center [410, 252] width 325 height 22
select select "193.98-200"
click at [248, 241] on select "Select Denomination MTN NGN100 - ₦96.99 MTN NGN200 - ₦193.98 MTN NGN400 - ₦387.…" at bounding box center [410, 252] width 325 height 22
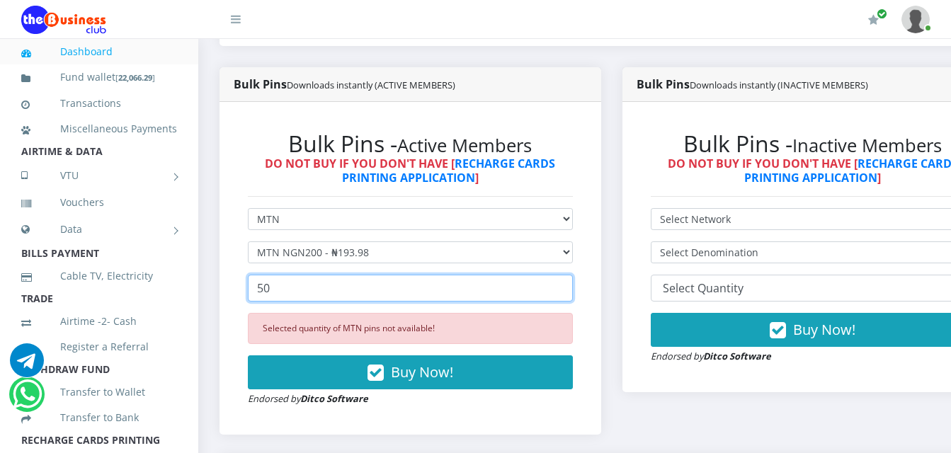
click at [494, 275] on input "50" at bounding box center [410, 288] width 325 height 27
type input "5"
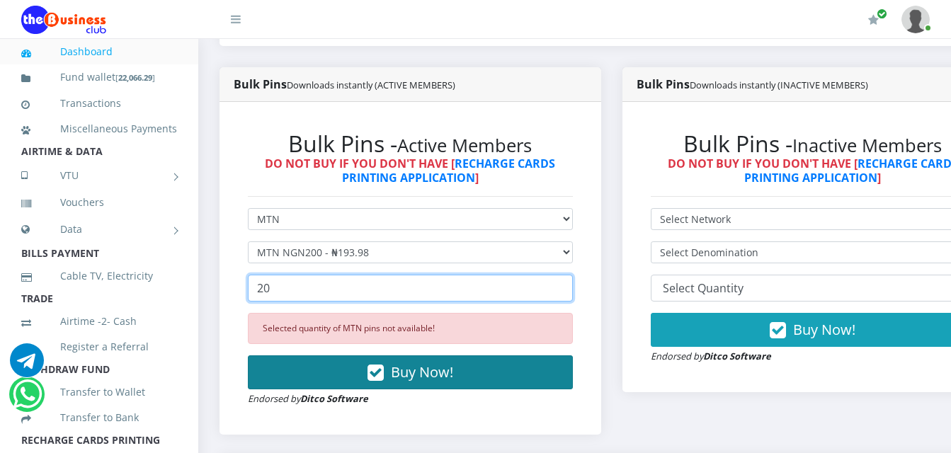
type input "20"
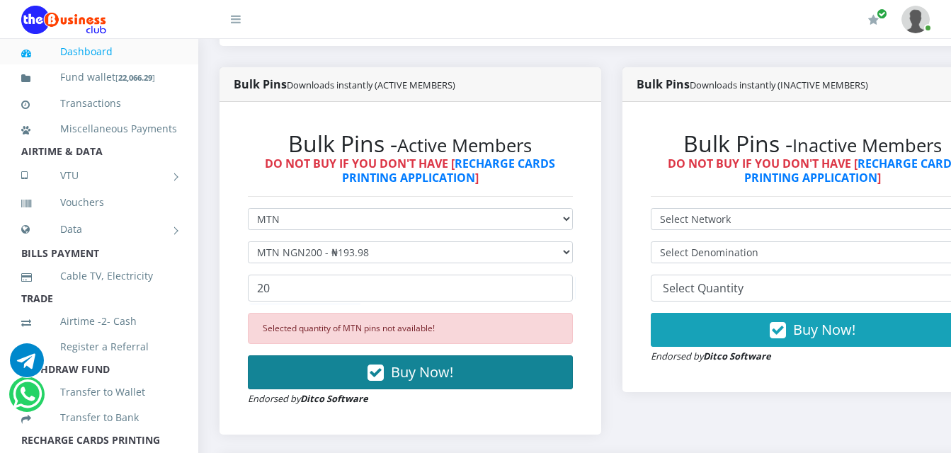
click at [434, 362] on span "Buy Now!" at bounding box center [422, 371] width 62 height 19
